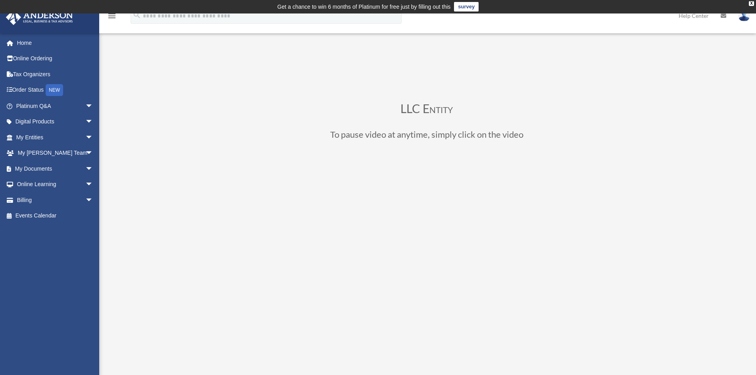
scroll to position [79, 0]
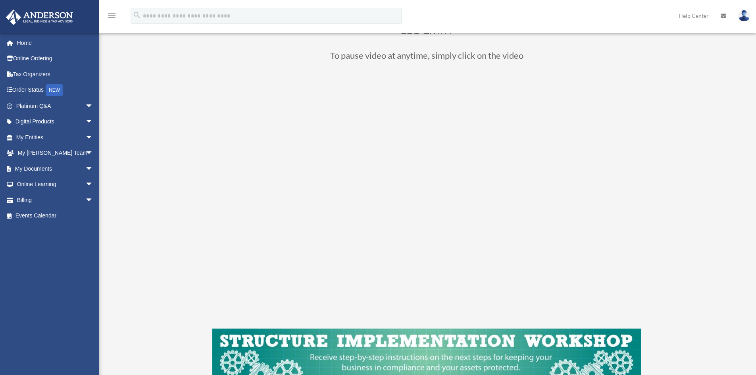
click at [187, 248] on div "LLC Entity To pause video at anytime, simply click on the video" at bounding box center [426, 210] width 593 height 444
click at [693, 258] on div "LLC Entity To pause video at anytime, simply click on the video" at bounding box center [426, 210] width 593 height 444
click at [47, 169] on link "My Documents arrow_drop_down" at bounding box center [56, 169] width 100 height 16
click at [85, 167] on span "arrow_drop_down" at bounding box center [93, 169] width 16 height 16
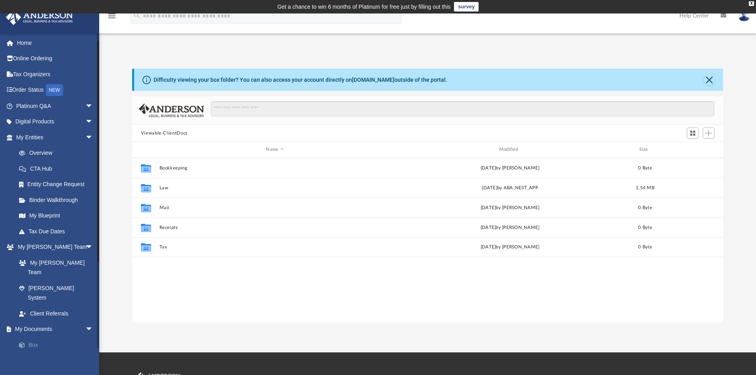
scroll to position [40, 0]
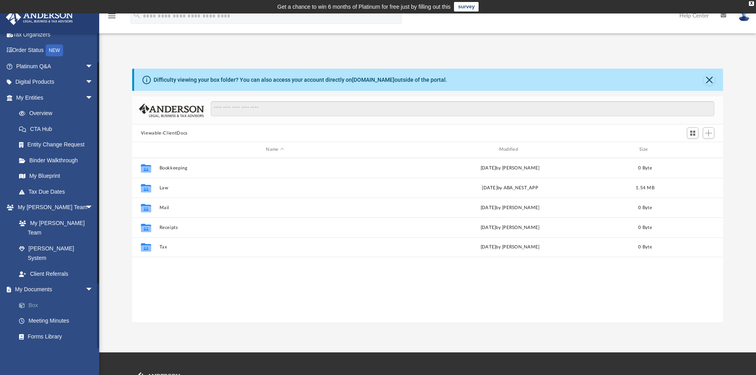
click at [37, 297] on link "Box" at bounding box center [58, 305] width 94 height 16
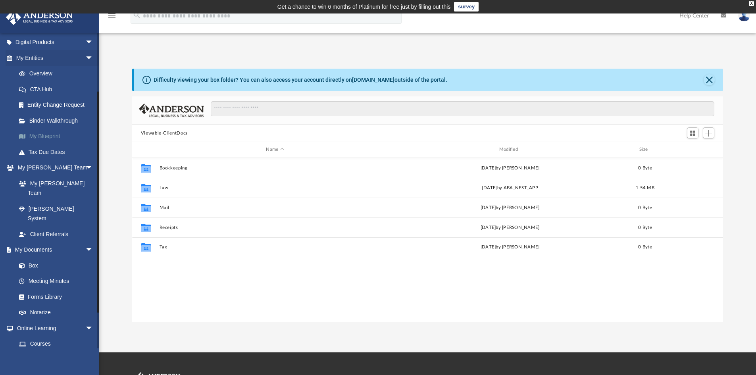
click at [48, 135] on link "My Blueprint" at bounding box center [58, 136] width 94 height 16
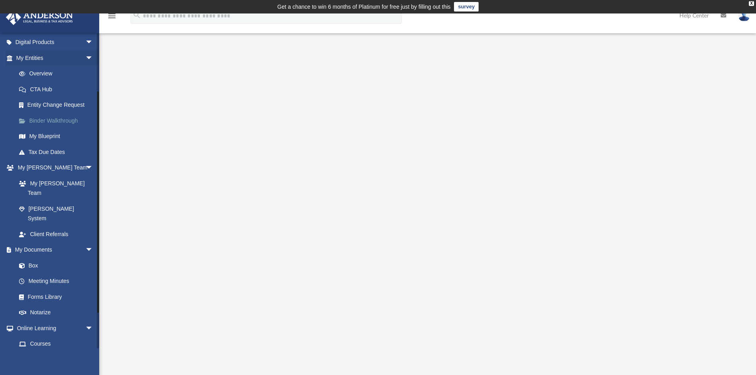
click at [45, 121] on link "Binder Walkthrough" at bounding box center [58, 121] width 94 height 16
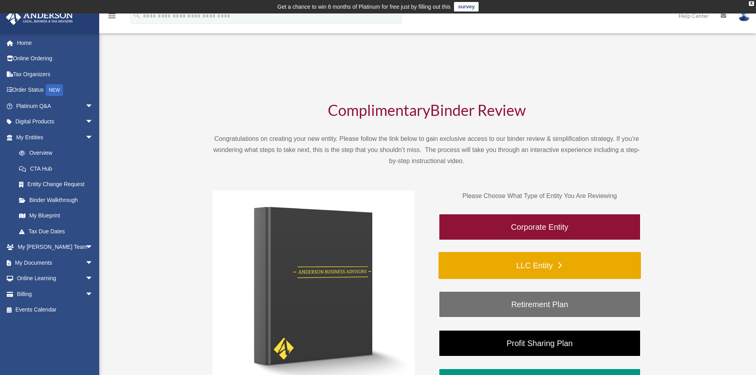
click at [489, 259] on link "LLC Entity" at bounding box center [539, 265] width 202 height 27
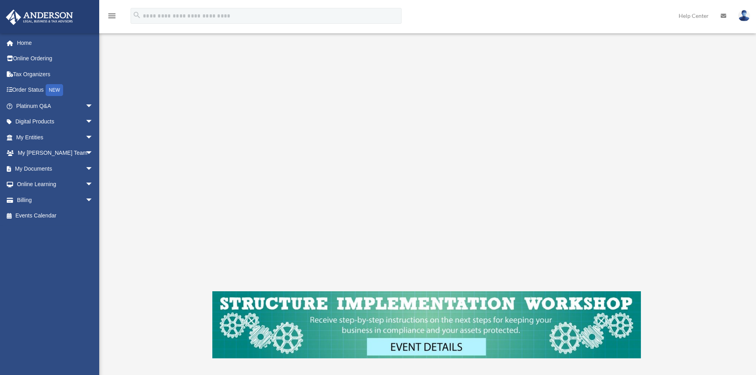
scroll to position [119, 0]
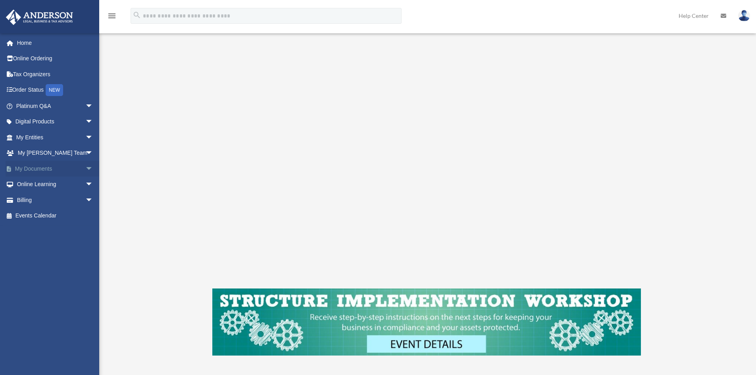
click at [85, 167] on span "arrow_drop_down" at bounding box center [93, 169] width 16 height 16
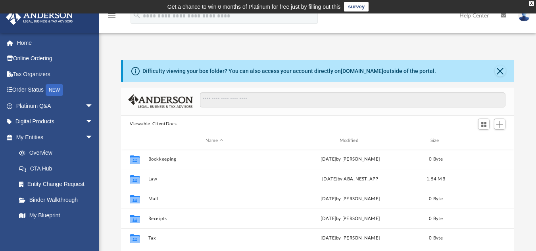
scroll to position [175, 387]
